Goal: Understand process/instructions

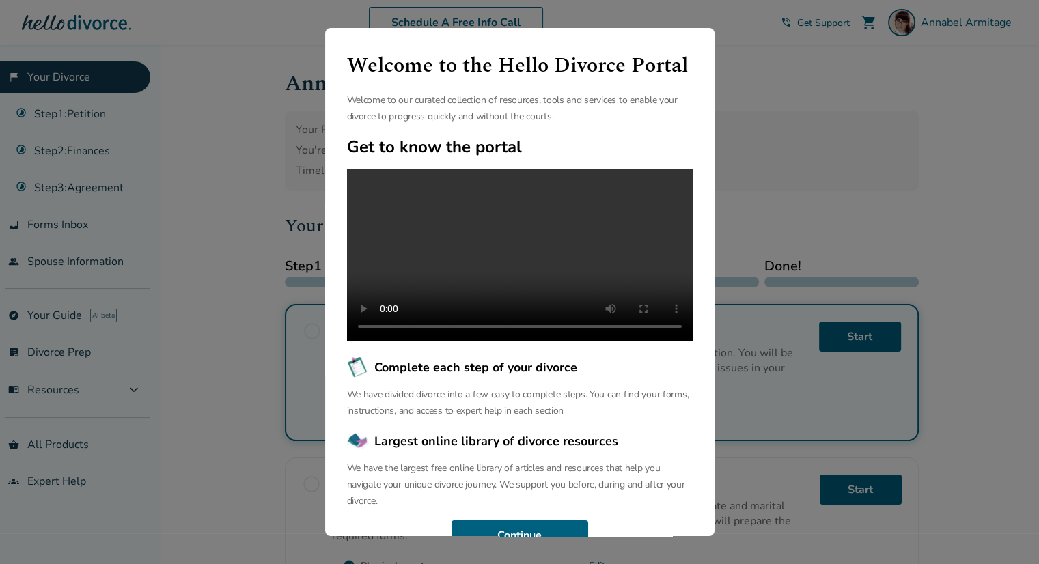
click at [785, 147] on div "Welcome to the Hello Divorce Portal Welcome to our curated collection of resour…" at bounding box center [519, 282] width 1039 height 564
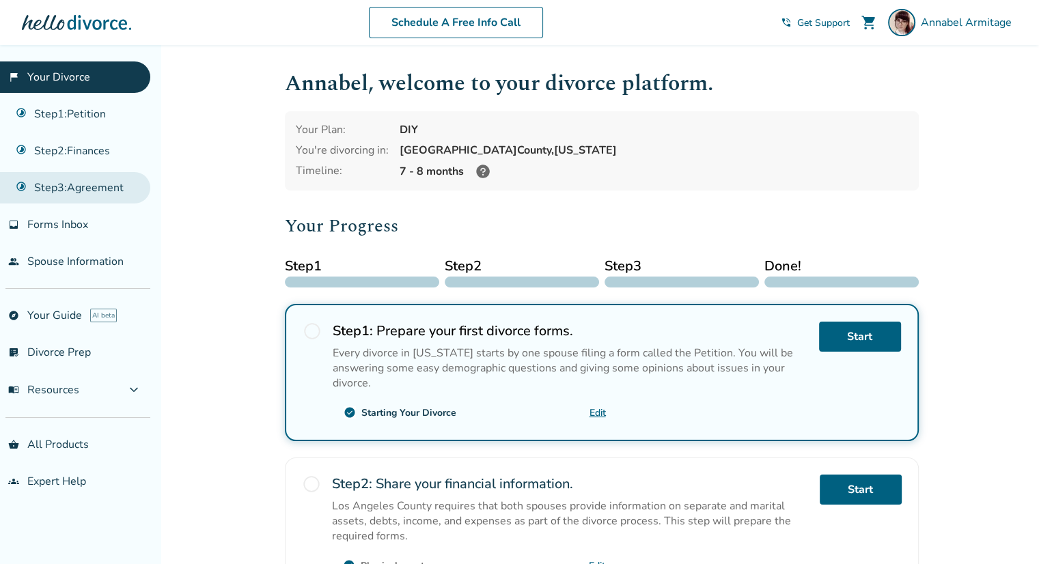
click at [80, 182] on link "Step 3 : Agreement" at bounding box center [75, 187] width 150 height 31
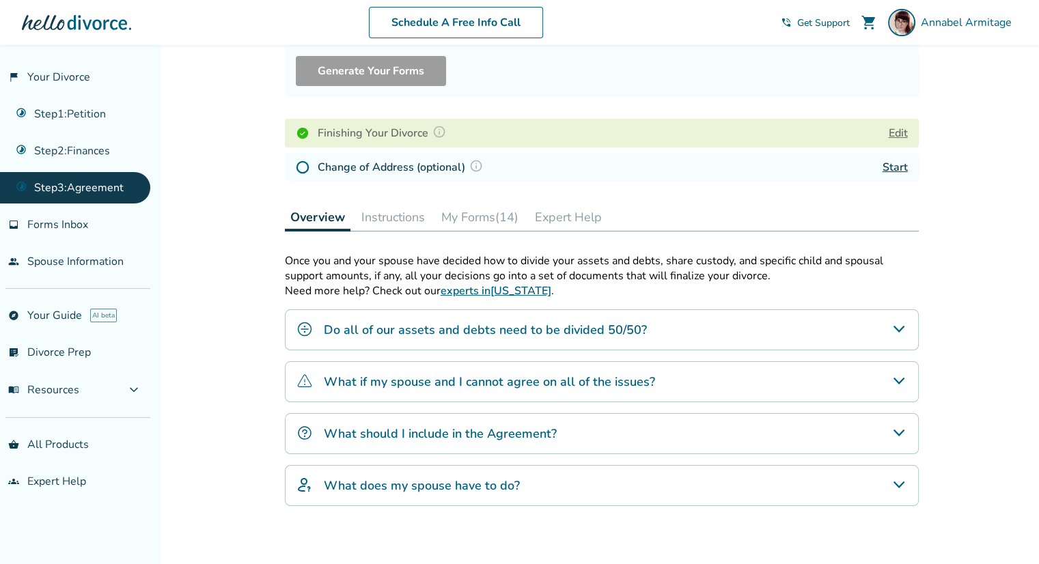
scroll to position [164, 0]
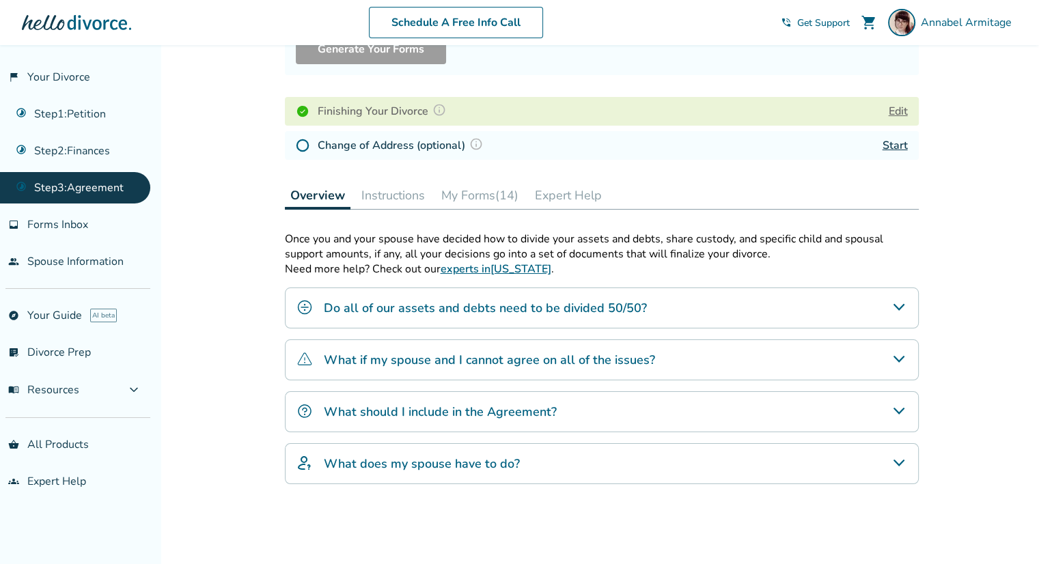
click at [470, 192] on button "My Forms (14)" at bounding box center [480, 195] width 88 height 27
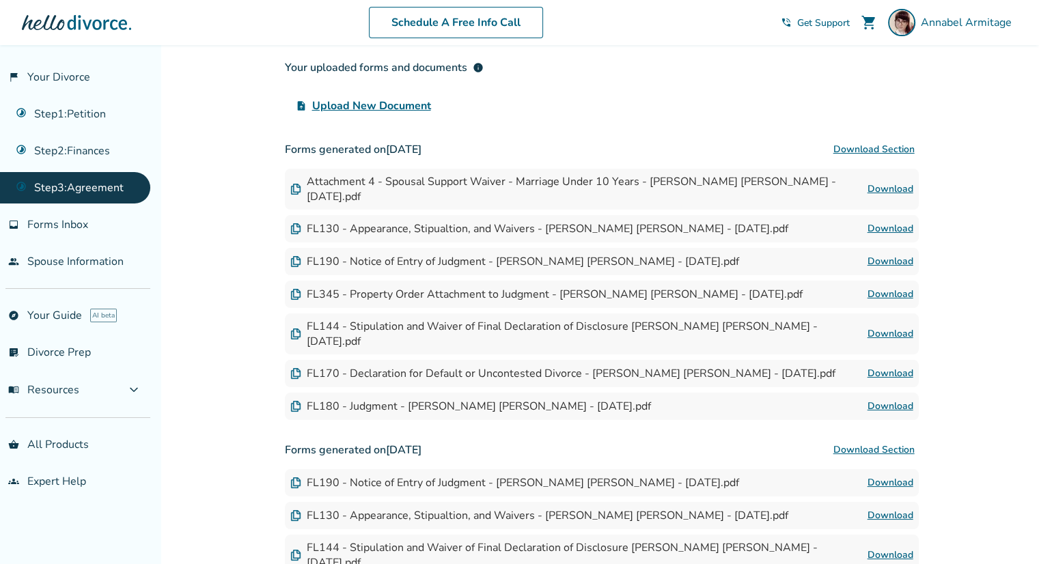
scroll to position [359, 0]
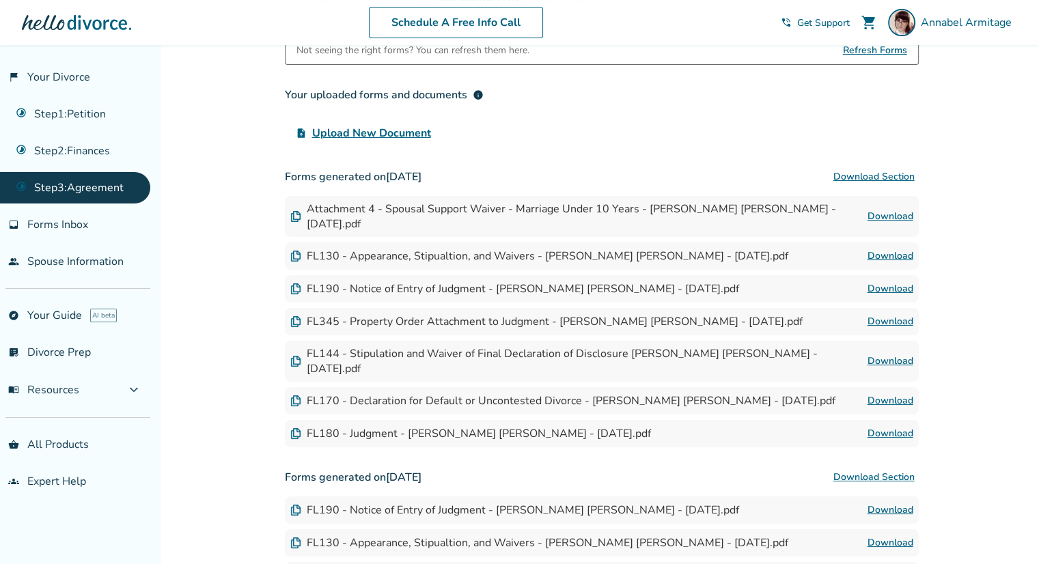
click at [872, 173] on button "Download Section" at bounding box center [875, 176] width 90 height 27
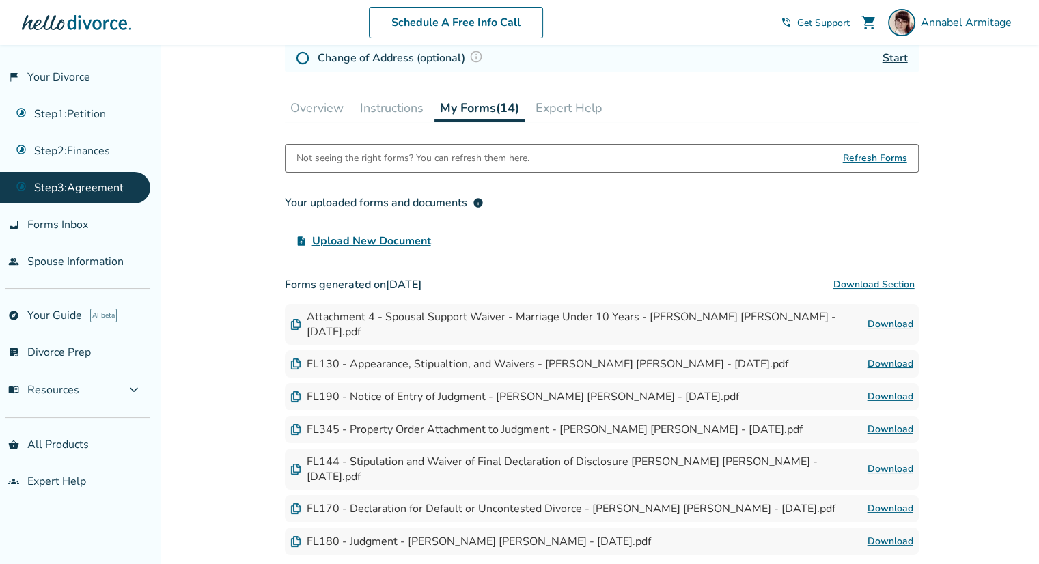
scroll to position [250, 0]
click at [382, 113] on button "Instructions" at bounding box center [392, 109] width 74 height 27
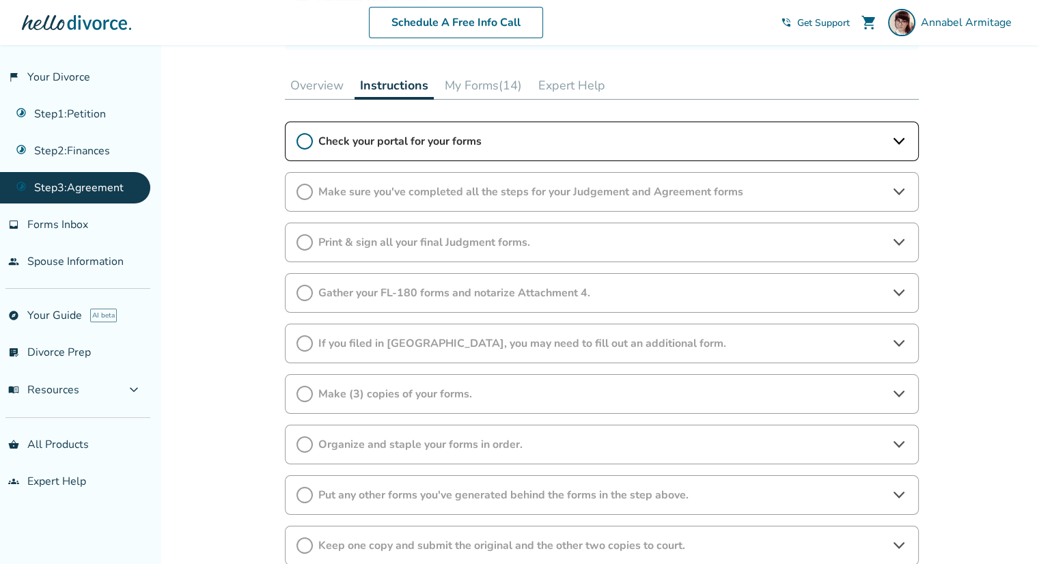
scroll to position [277, 0]
click at [297, 141] on icon at bounding box center [305, 138] width 16 height 16
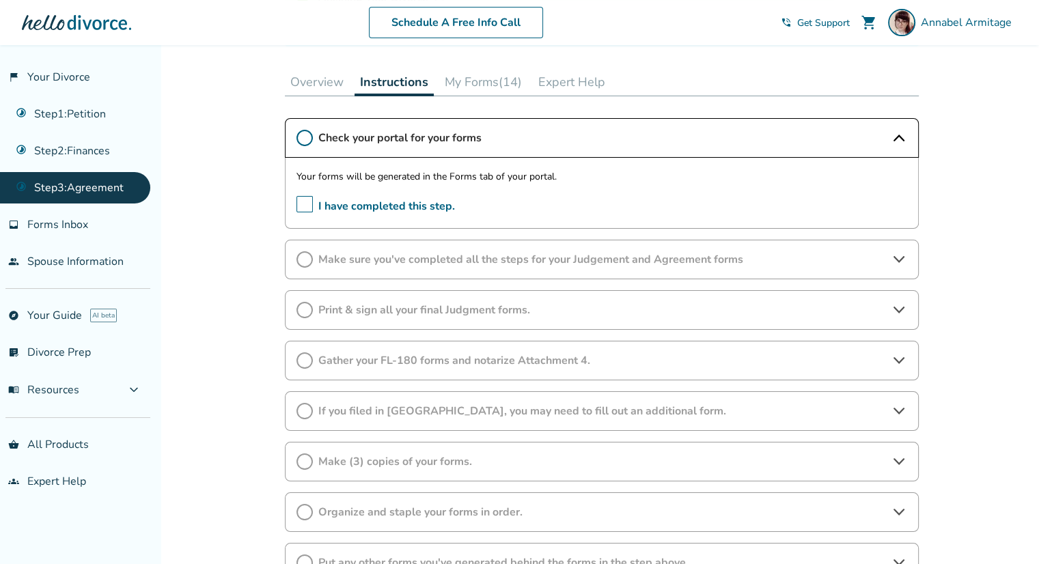
click at [304, 212] on span "I have completed this step." at bounding box center [376, 206] width 159 height 21
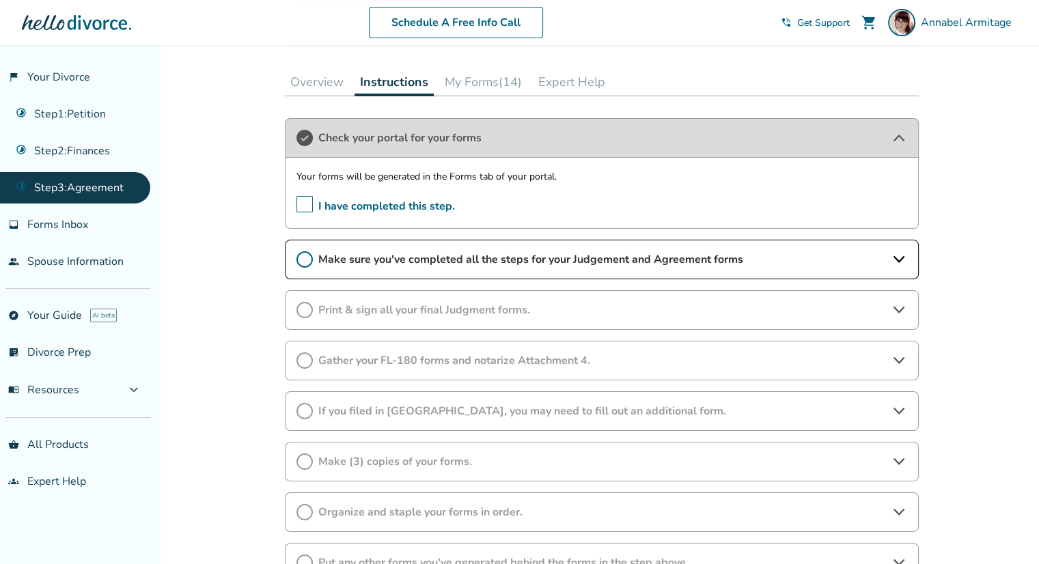
click at [891, 258] on icon at bounding box center [899, 259] width 16 height 16
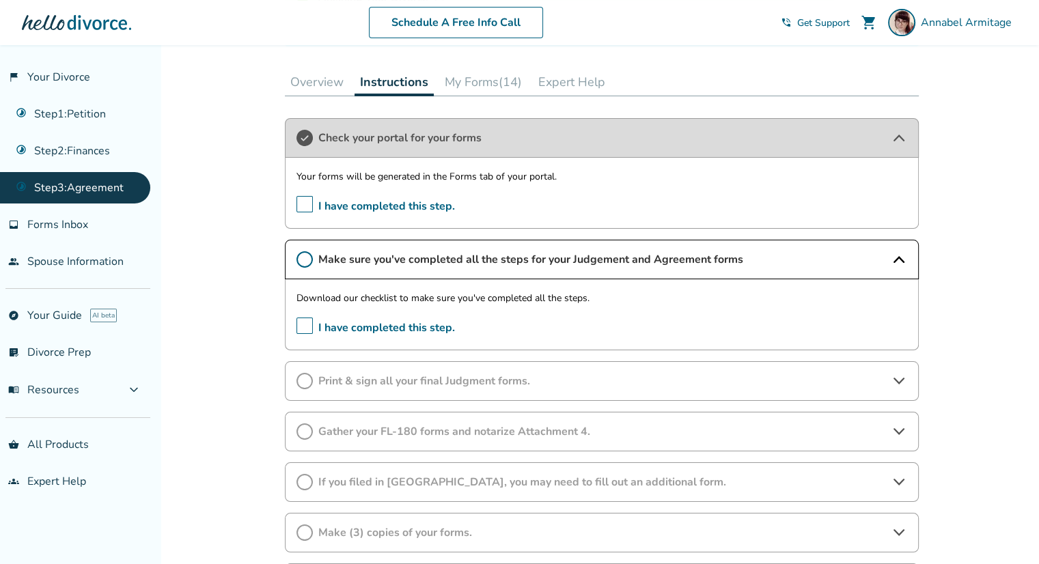
click at [989, 369] on div "Added to cart Step 0 3 Prepare your divorce agreement. Forms Generated Your Ste…" at bounding box center [519, 320] width 1039 height 1105
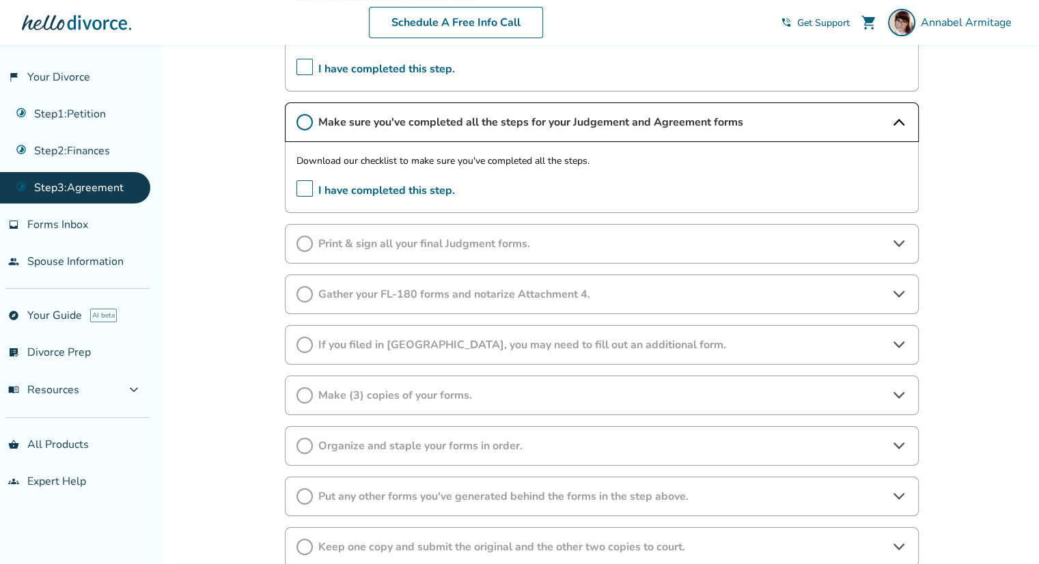
scroll to position [414, 0]
click at [199, 334] on div "Added to cart Step 0 3 Prepare your divorce agreement. Forms Generated Your Ste…" at bounding box center [519, 183] width 1039 height 1105
click at [202, 500] on div "Added to cart Step 0 3 Prepare your divorce agreement. Forms Generated Your Ste…" at bounding box center [519, 183] width 1039 height 1105
click at [544, 247] on span "Print & sign all your final Judgment forms." at bounding box center [601, 244] width 567 height 15
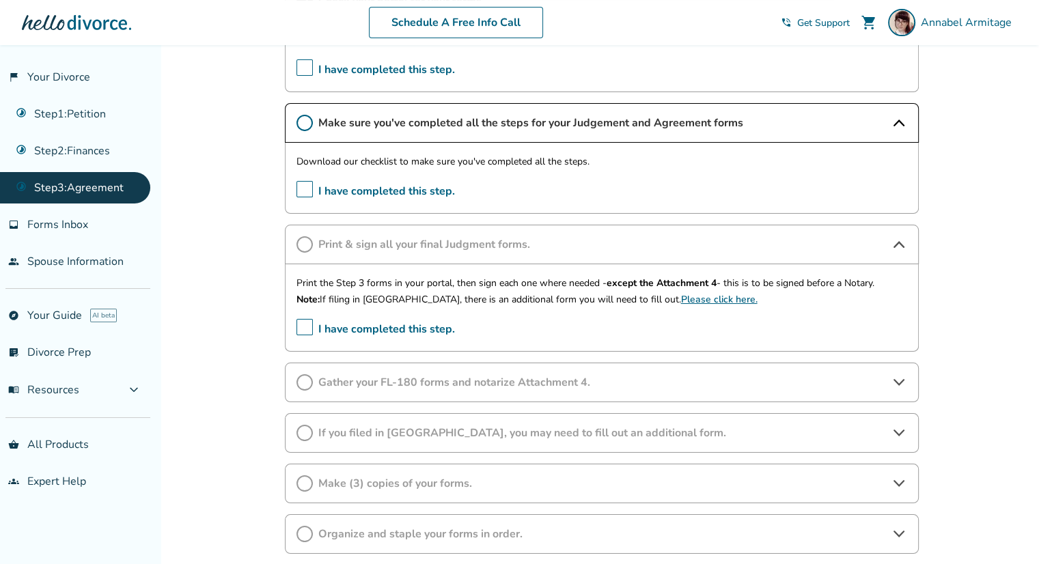
click at [185, 332] on div "Added to cart Step 0 3 Prepare your divorce agreement. Forms Generated Your Ste…" at bounding box center [519, 227] width 1039 height 1193
click at [665, 387] on span "Gather your FL-180 forms and notarize Attachment 4." at bounding box center [601, 382] width 567 height 15
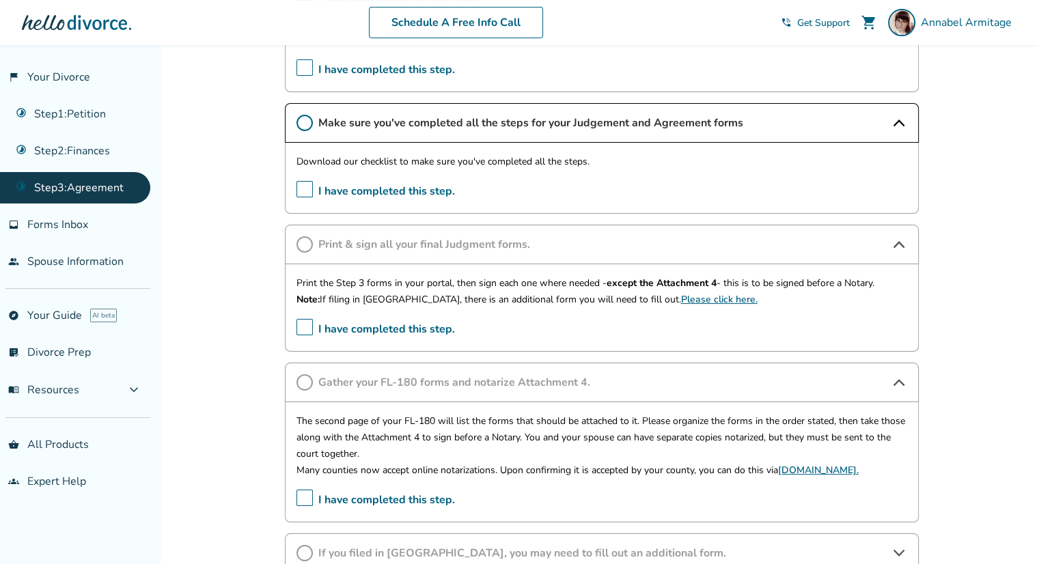
click at [279, 454] on div "Step 0 3 Prepare your divorce agreement. Forms Generated Your Step 3 forms have…" at bounding box center [602, 239] width 656 height 1217
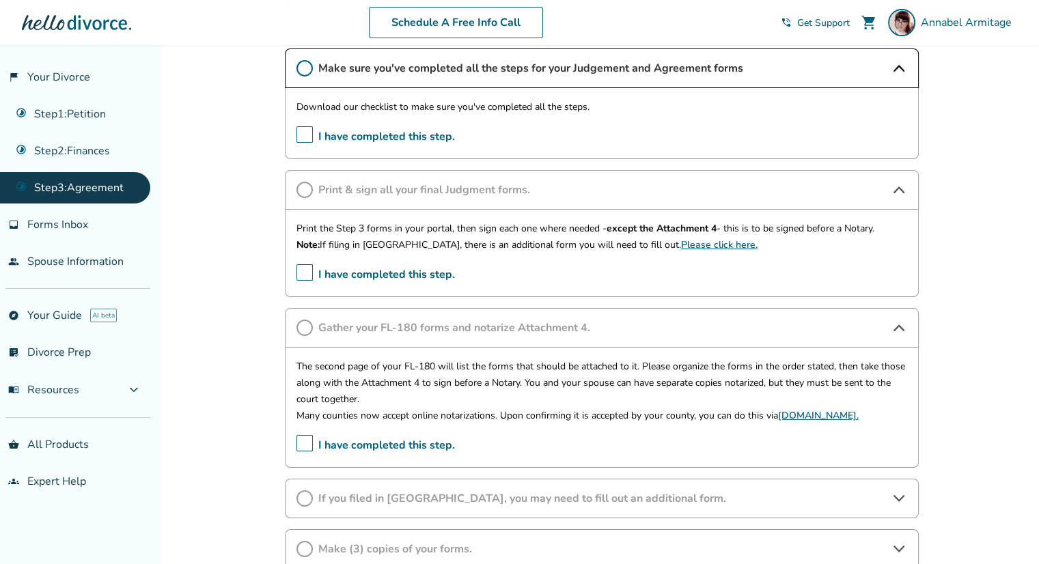
scroll to position [496, 0]
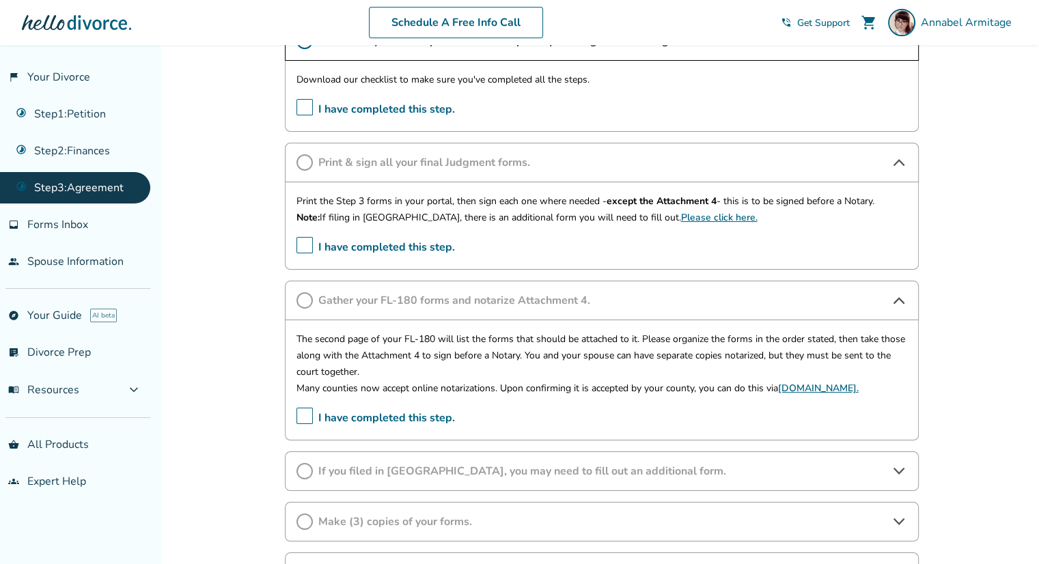
click at [970, 336] on div "Added to cart Step 0 3 Prepare your divorce agreement. Forms Generated Your Ste…" at bounding box center [519, 205] width 1039 height 1313
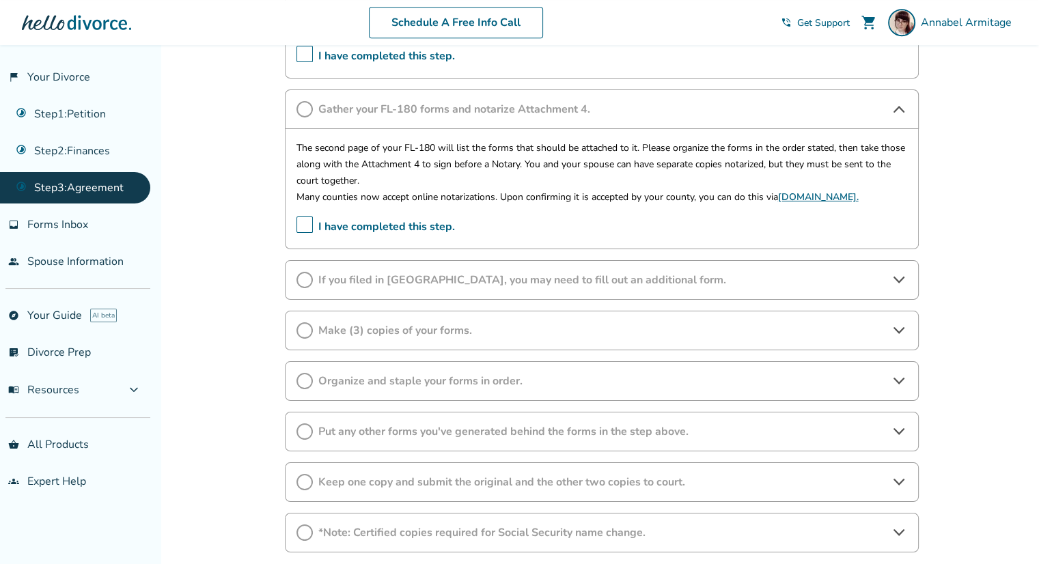
scroll to position [715, 0]
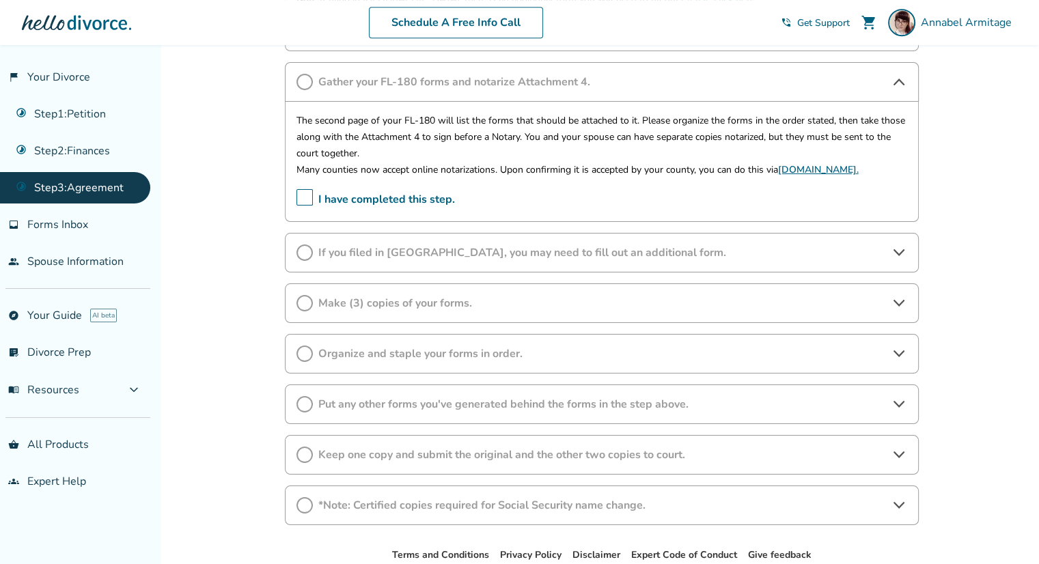
click at [652, 359] on div "Organize and staple your forms in order." at bounding box center [602, 354] width 634 height 40
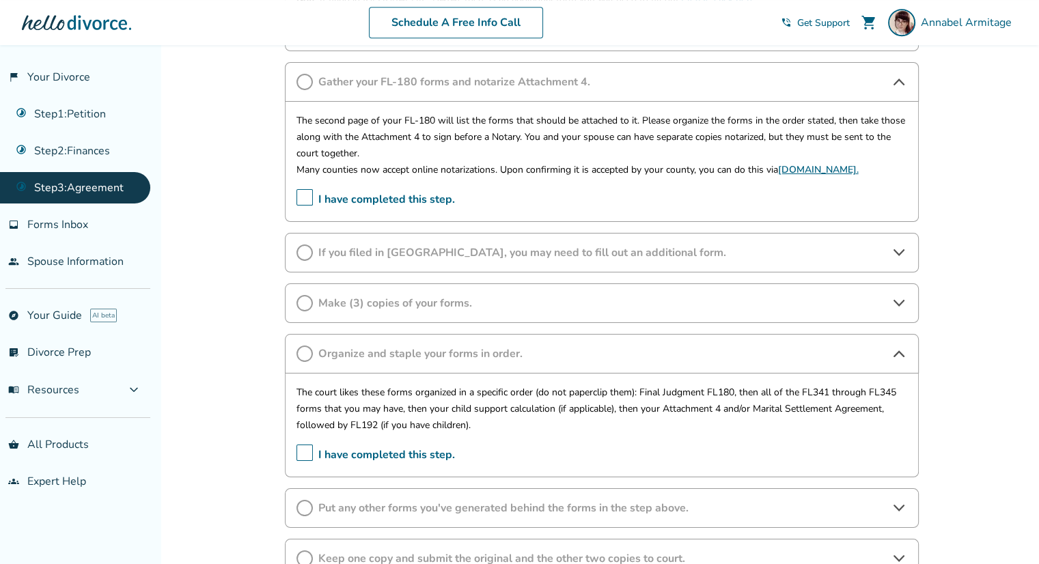
click at [205, 500] on div "Added to cart Step 0 3 Prepare your divorce agreement. Forms Generated Your Ste…" at bounding box center [519, 38] width 1039 height 1417
click at [188, 389] on div "Added to cart Step 0 3 Prepare your divorce agreement. Forms Generated Your Ste…" at bounding box center [519, 38] width 1039 height 1417
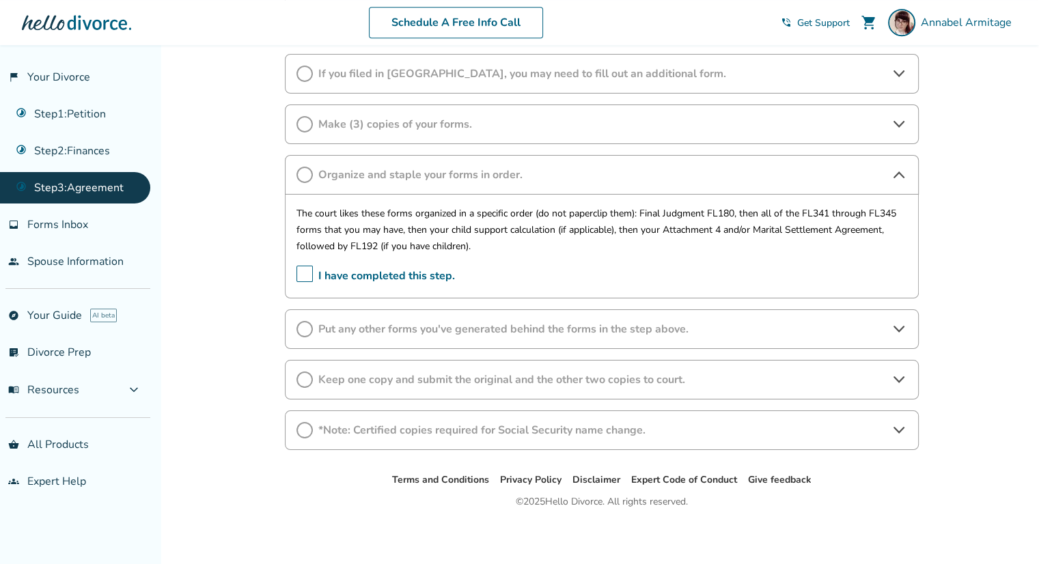
click at [772, 335] on div "Put any other forms you've generated behind the forms in the step above." at bounding box center [602, 330] width 634 height 40
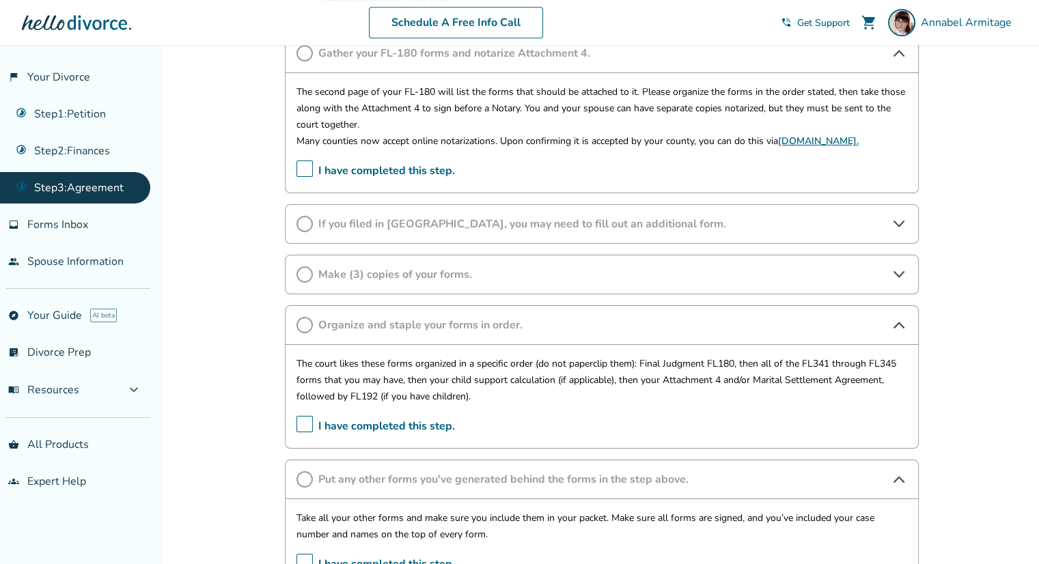
scroll to position [741, 0]
click at [667, 281] on span "Make (3) copies of your forms." at bounding box center [601, 276] width 567 height 15
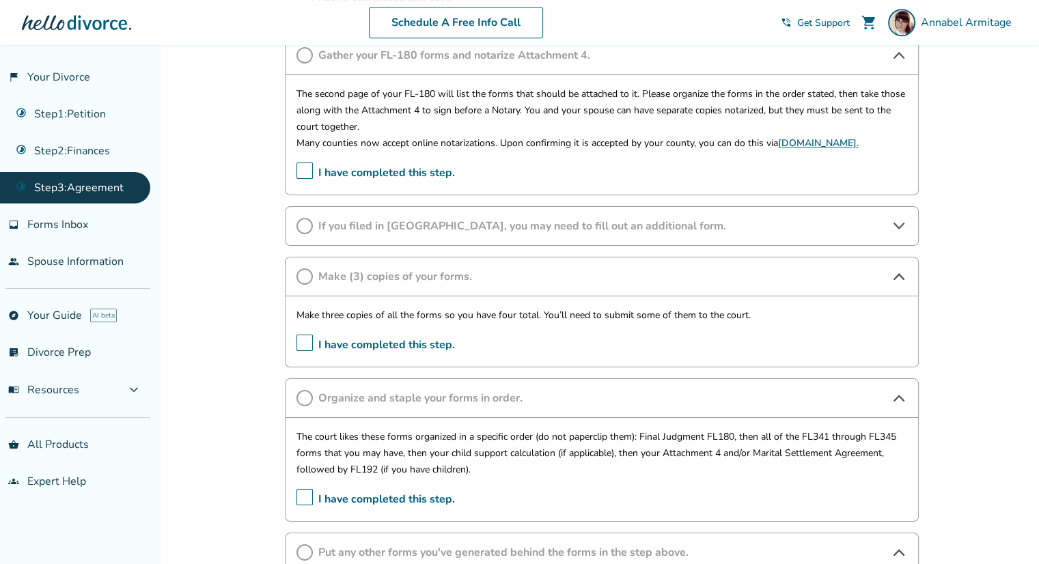
click at [667, 281] on span "Make (3) copies of your forms." at bounding box center [601, 276] width 567 height 15
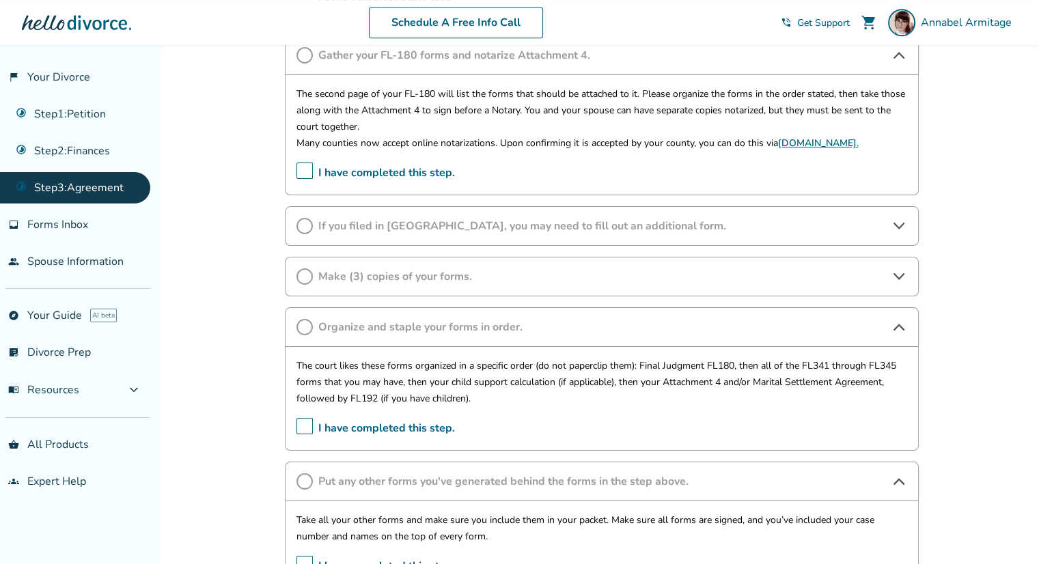
click at [667, 281] on span "Make (3) copies of your forms." at bounding box center [601, 276] width 567 height 15
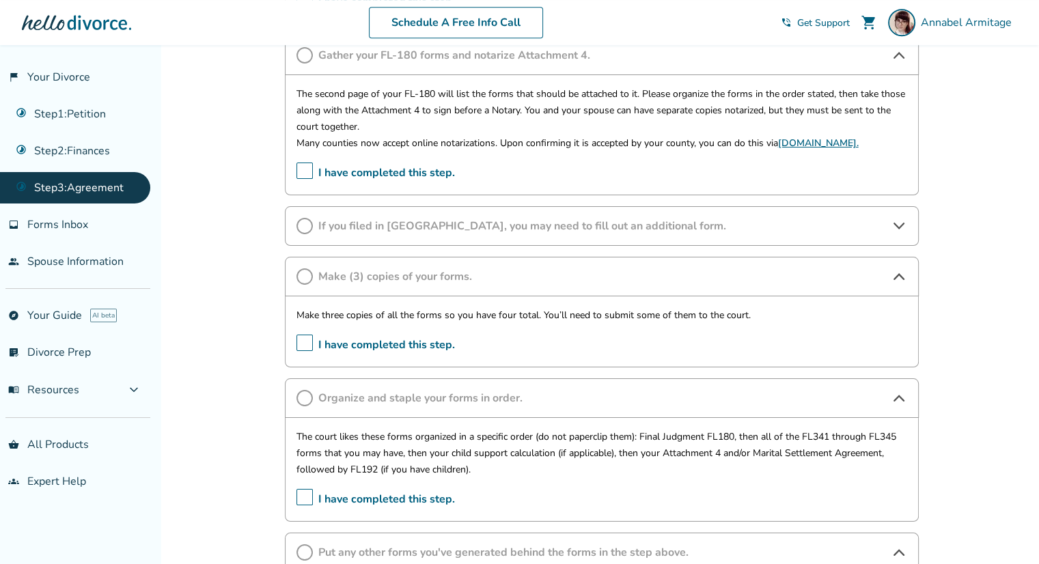
click at [667, 281] on span "Make (3) copies of your forms." at bounding box center [601, 276] width 567 height 15
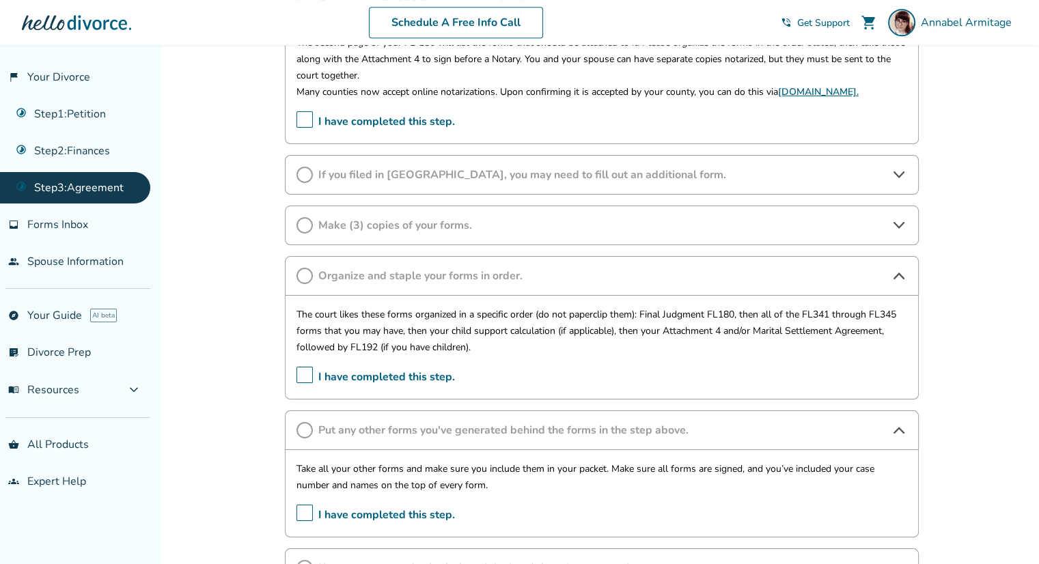
scroll to position [981, 0]
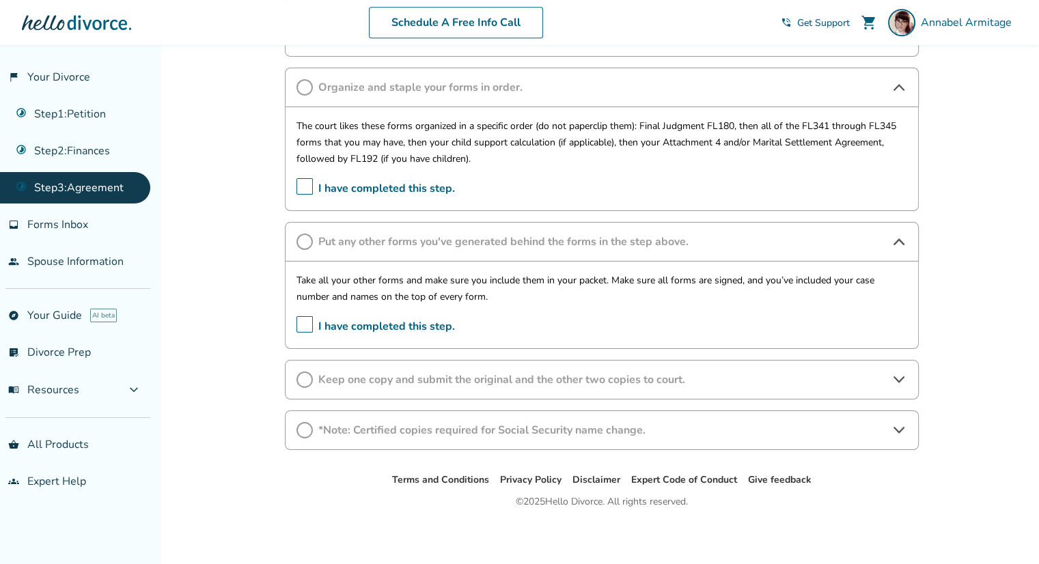
click at [790, 439] on div "*Note: Certified copies required for Social Security name change." at bounding box center [602, 431] width 634 height 40
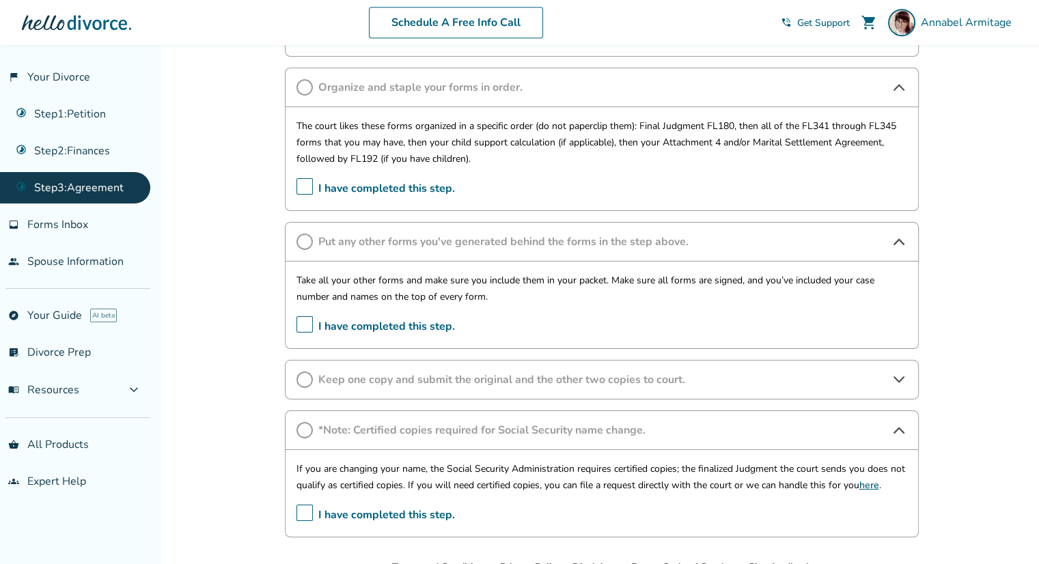
click at [790, 439] on div "*Note: Certified copies required for Social Security name change." at bounding box center [602, 431] width 634 height 40
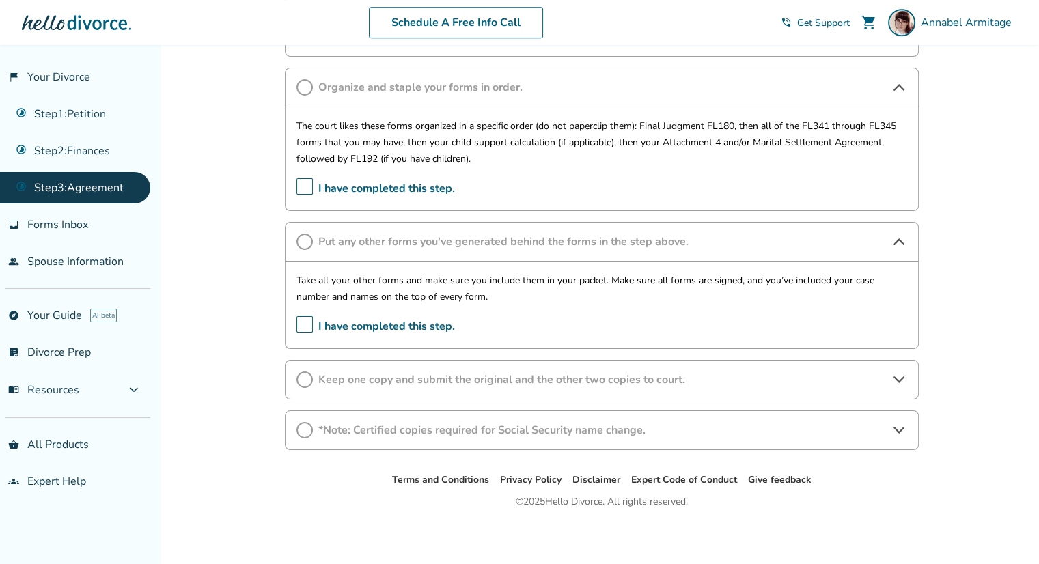
click at [780, 368] on div "Keep one copy and submit the original and the other two copies to court." at bounding box center [602, 380] width 634 height 40
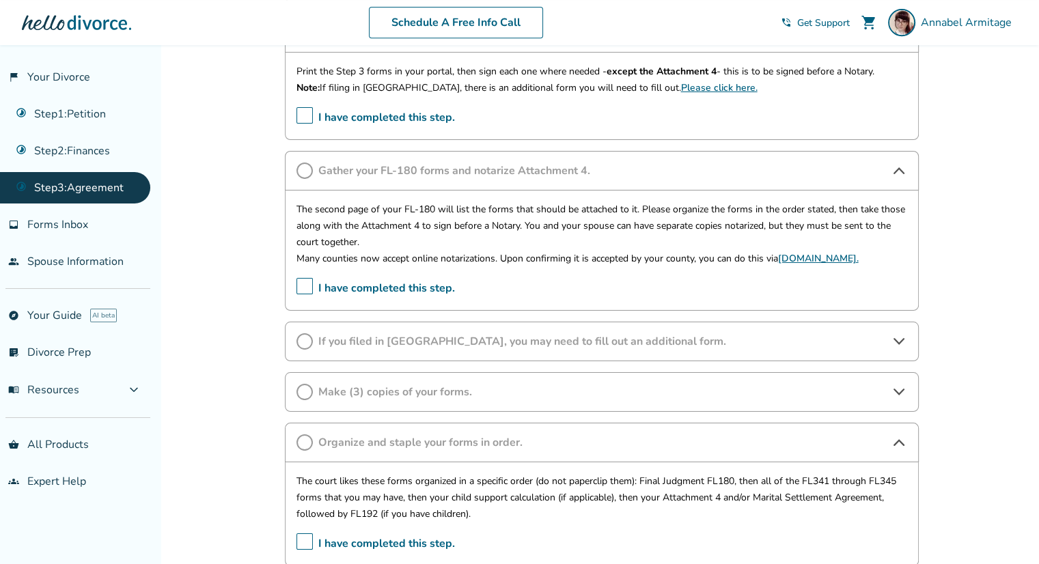
scroll to position [628, 0]
click at [797, 255] on link "Notarize.com." at bounding box center [818, 256] width 81 height 13
